Goal: Navigation & Orientation: Find specific page/section

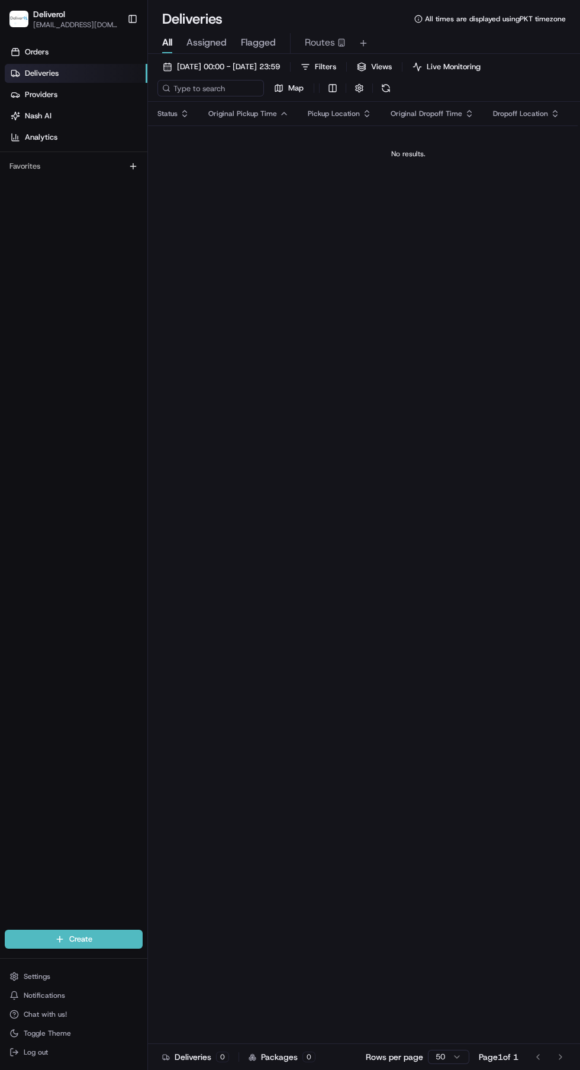
scroll to position [0, 88]
click at [98, 76] on link "Deliveries" at bounding box center [76, 73] width 143 height 19
click at [62, 71] on link "Deliveries" at bounding box center [76, 73] width 143 height 19
click at [48, 73] on span "Deliveries" at bounding box center [42, 73] width 34 height 11
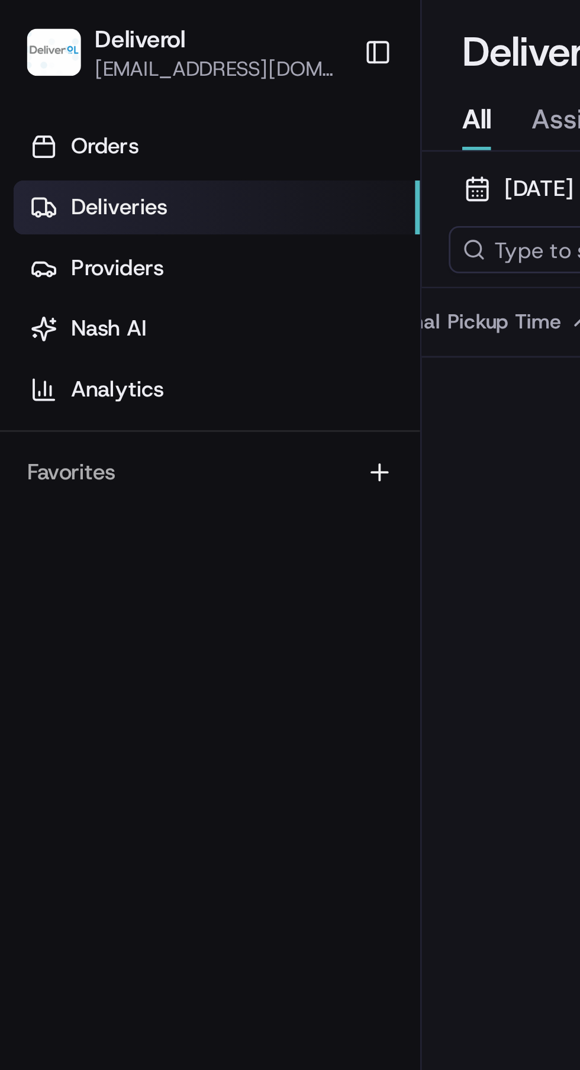
click at [76, 73] on link "Deliveries" at bounding box center [76, 73] width 143 height 19
click at [64, 78] on link "Deliveries" at bounding box center [76, 73] width 143 height 19
click at [40, 73] on span "Deliveries" at bounding box center [42, 73] width 34 height 11
click at [46, 85] on link "Providers" at bounding box center [76, 94] width 143 height 19
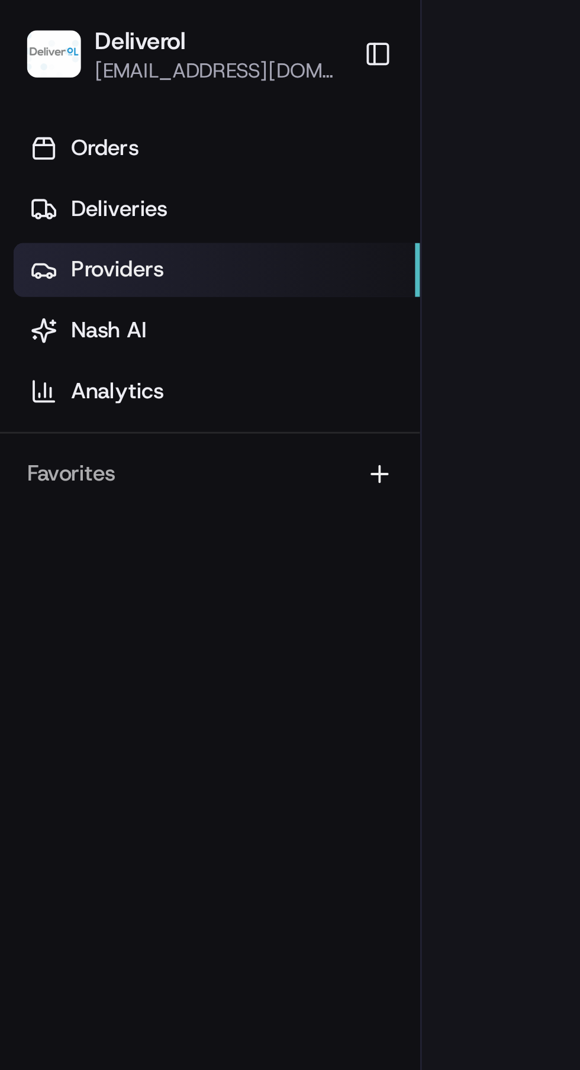
click at [23, 47] on link "Orders" at bounding box center [76, 52] width 143 height 19
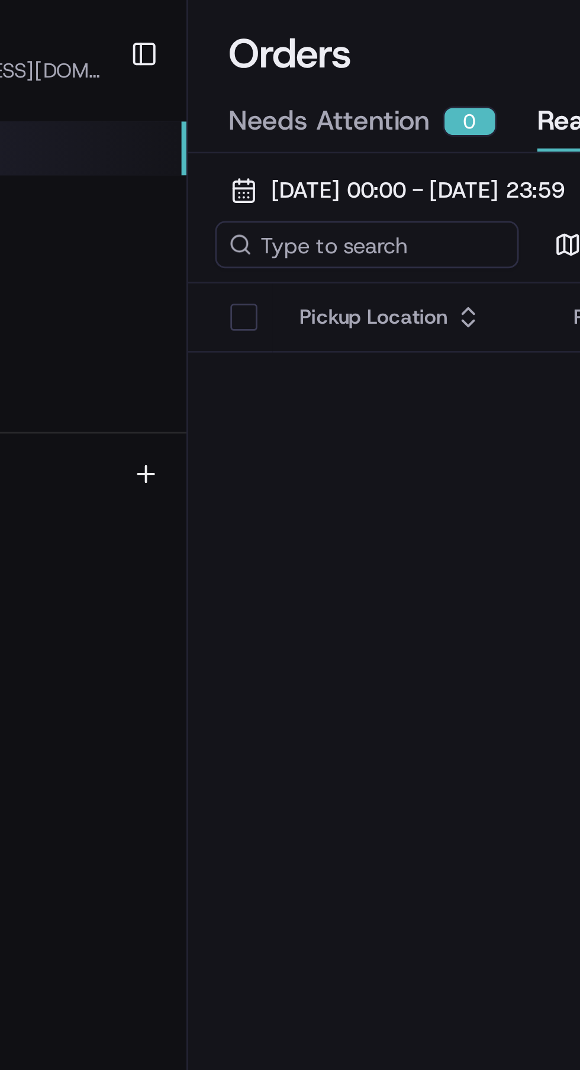
click at [169, 108] on button "button" at bounding box center [167, 110] width 9 height 9
click at [172, 112] on button "button" at bounding box center [167, 110] width 9 height 9
